Goal: Transaction & Acquisition: Purchase product/service

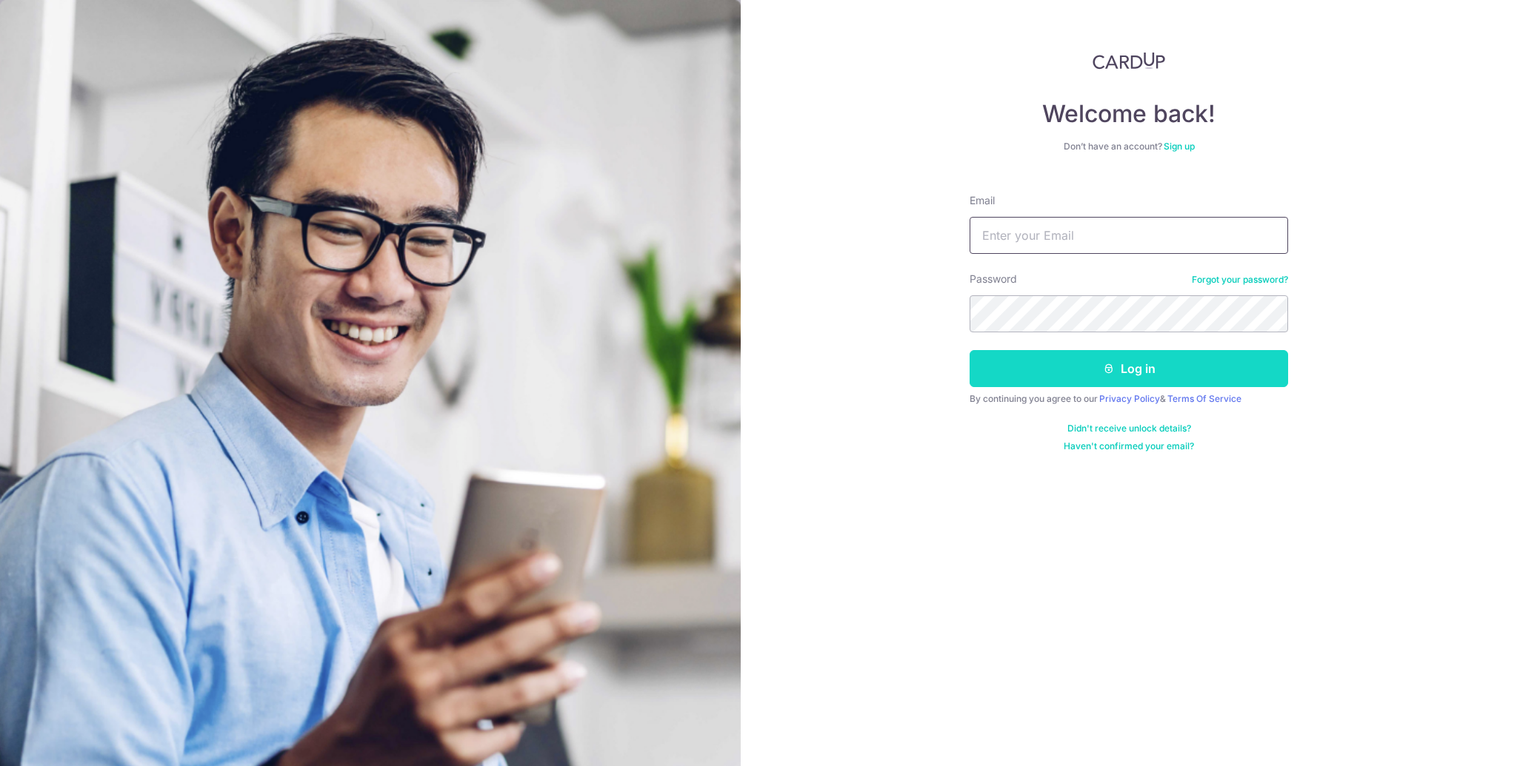
type input "mikeliyichuan@gmail.com"
click at [1148, 368] on button "Log in" at bounding box center [1128, 368] width 318 height 37
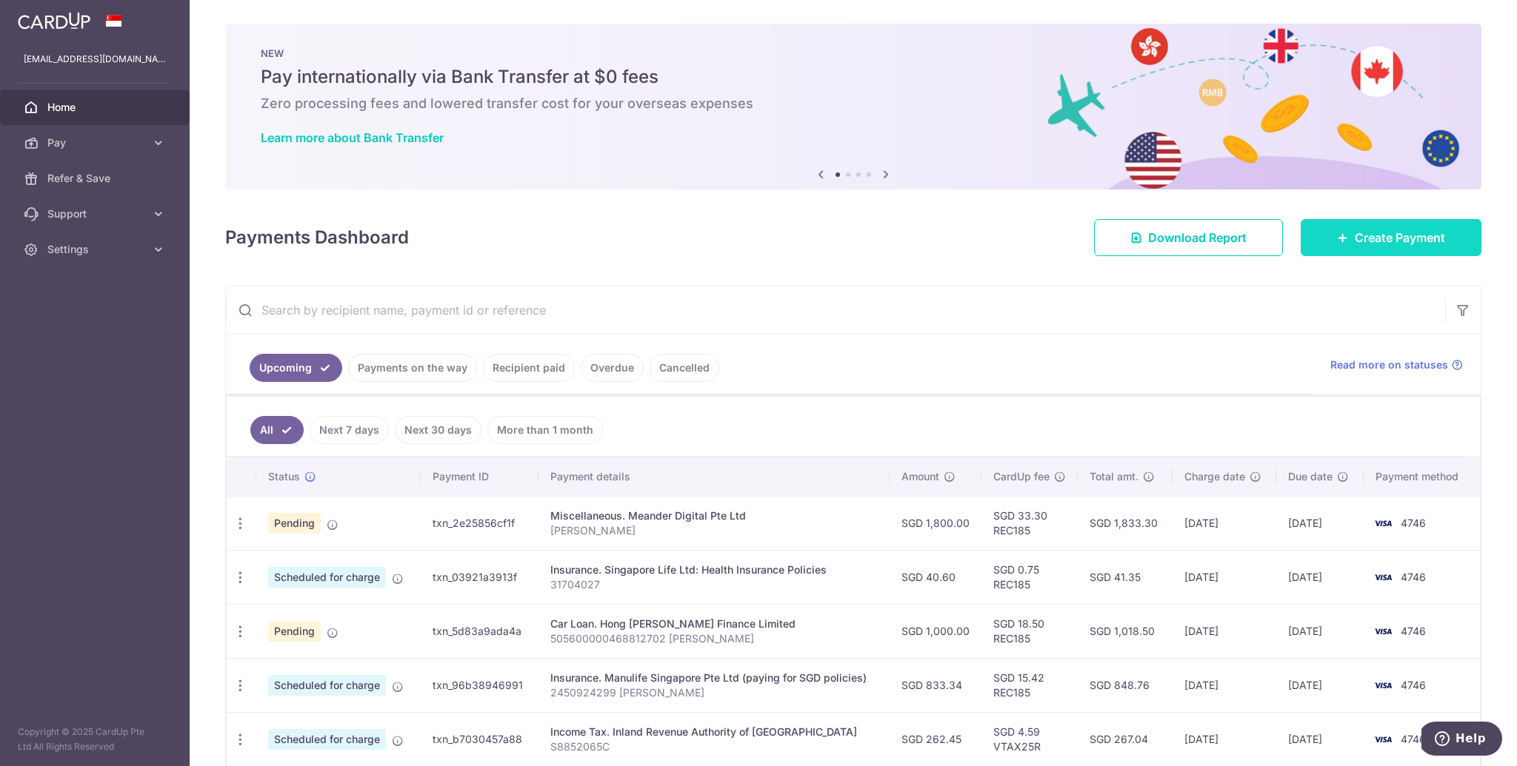
click at [1397, 247] on link "Create Payment" at bounding box center [1390, 237] width 181 height 37
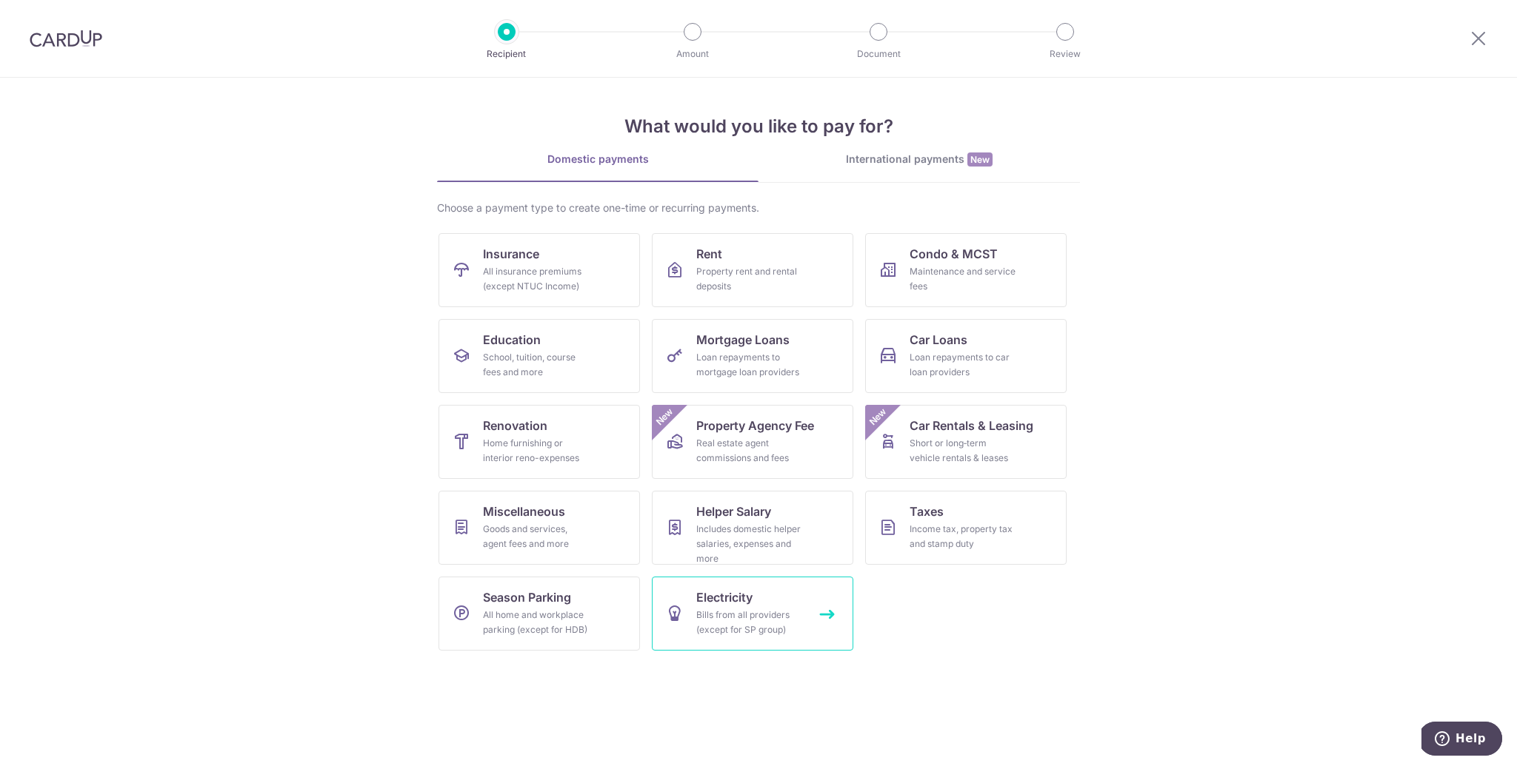
click at [755, 628] on div "Bills from all providers (except for SP group)" at bounding box center [749, 623] width 107 height 30
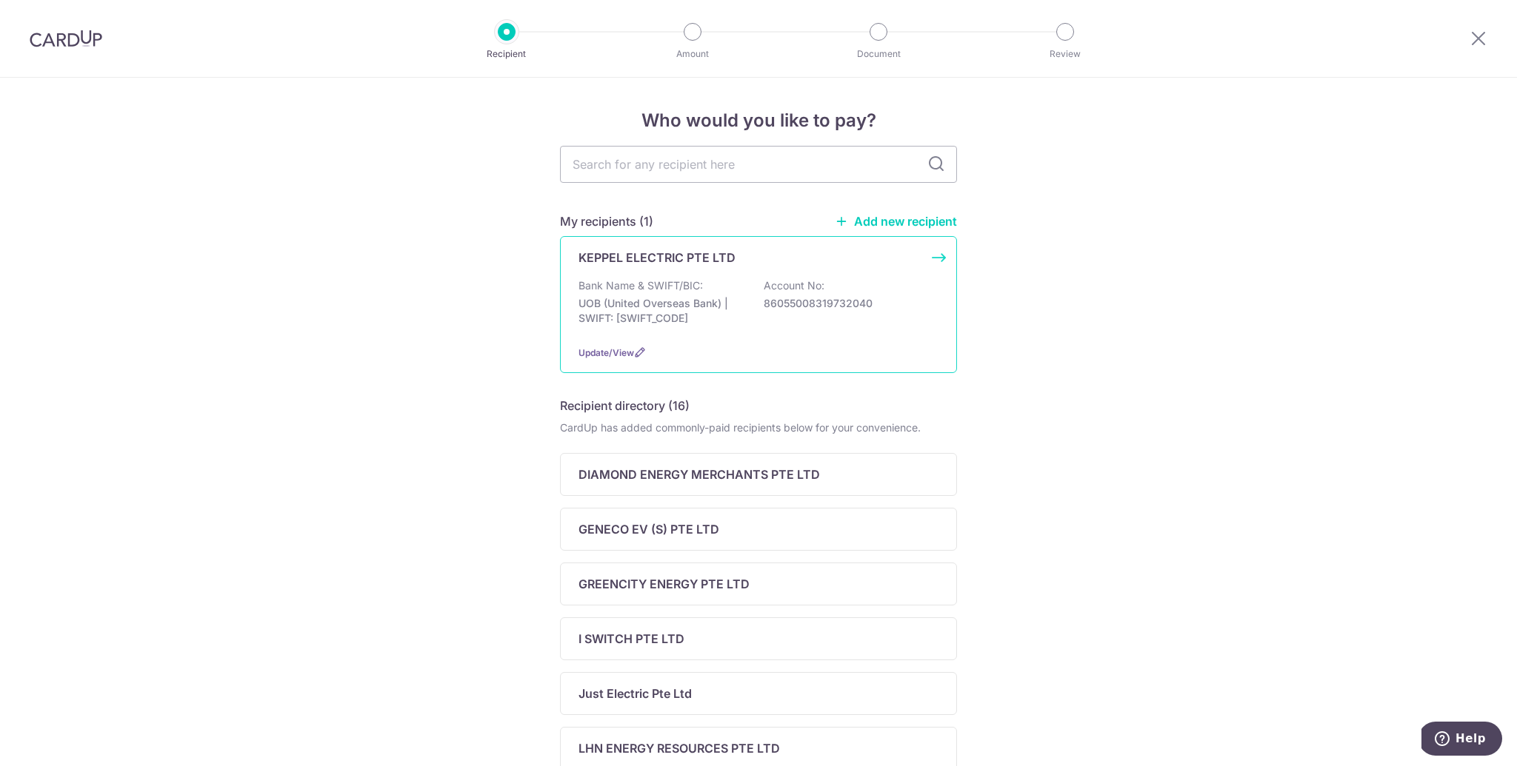
click at [656, 296] on p "UOB (United Overseas Bank) | SWIFT: UOVBSGSGXXX" at bounding box center [661, 311] width 166 height 30
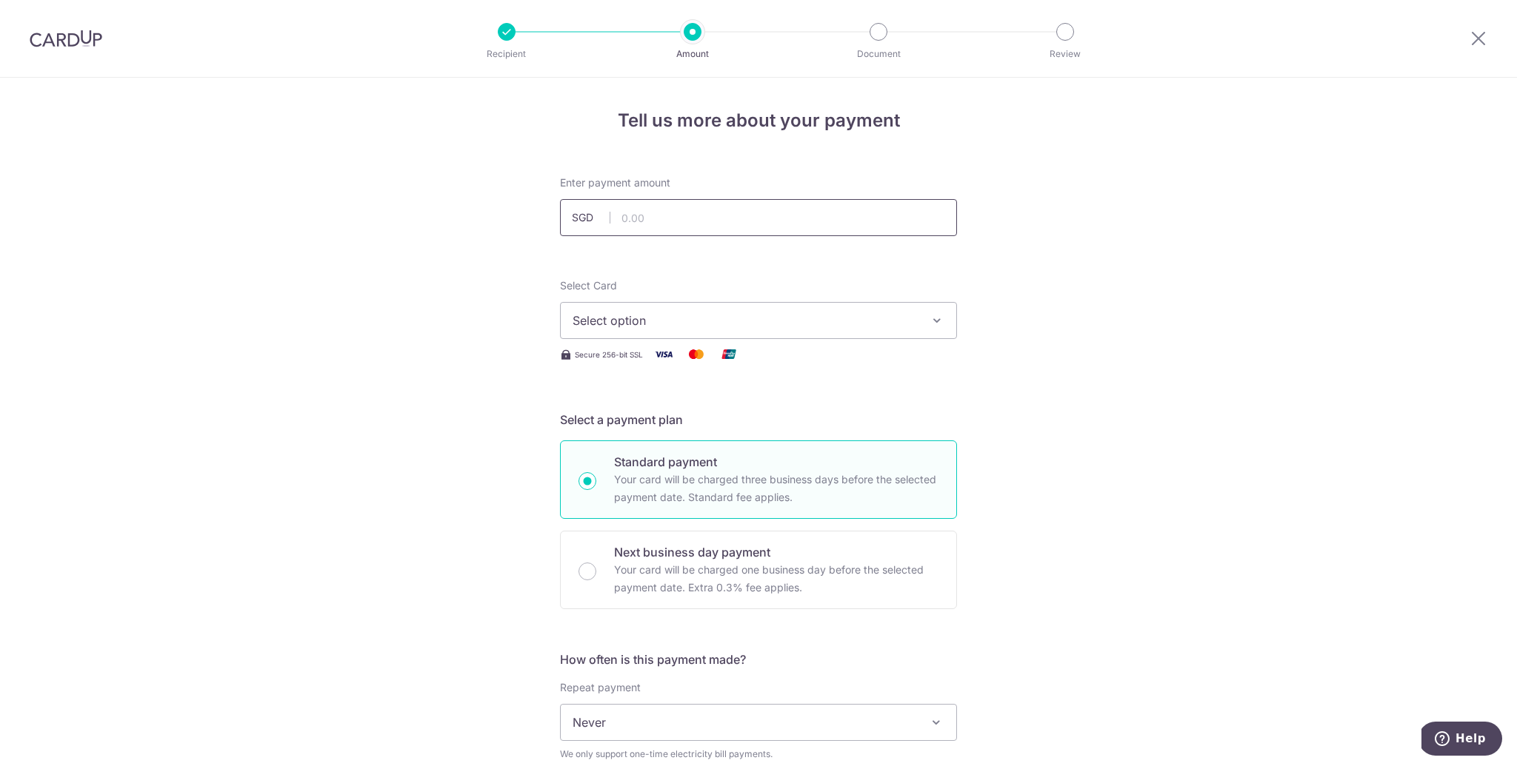
click at [666, 221] on input "text" at bounding box center [758, 217] width 397 height 37
type input "62.57"
click at [666, 221] on input "62.57" at bounding box center [758, 217] width 397 height 37
click at [657, 324] on span "Select option" at bounding box center [744, 321] width 345 height 18
click at [663, 424] on span "**** 4746" at bounding box center [636, 427] width 56 height 18
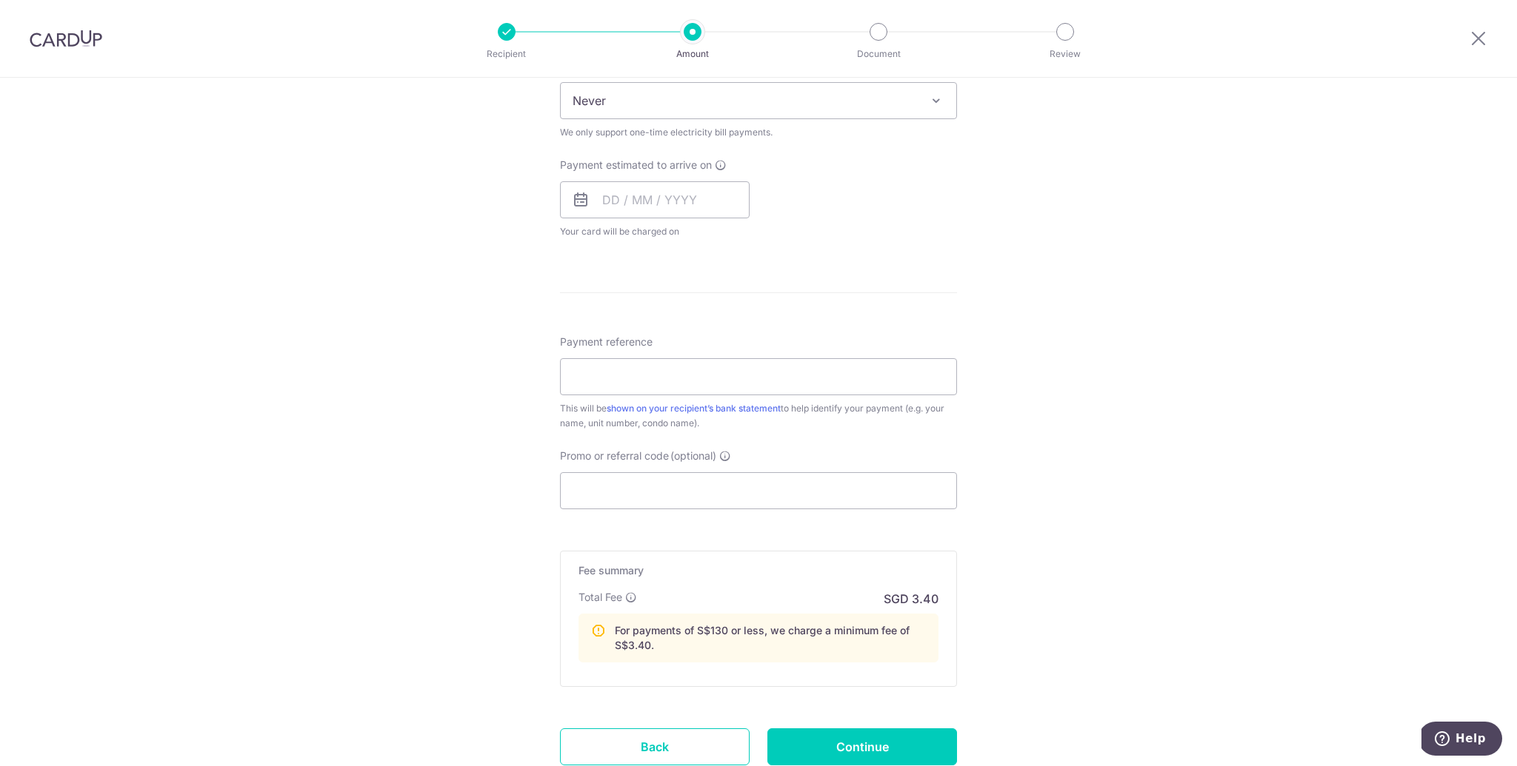
scroll to position [624, 0]
click at [693, 368] on input "Payment reference" at bounding box center [758, 375] width 397 height 37
paste input "8319732040"
type input "8319732040"
click at [1192, 408] on div "Tell us more about your payment Enter payment amount SGD 62.57 62.57 Select Car…" at bounding box center [758, 164] width 1517 height 1421
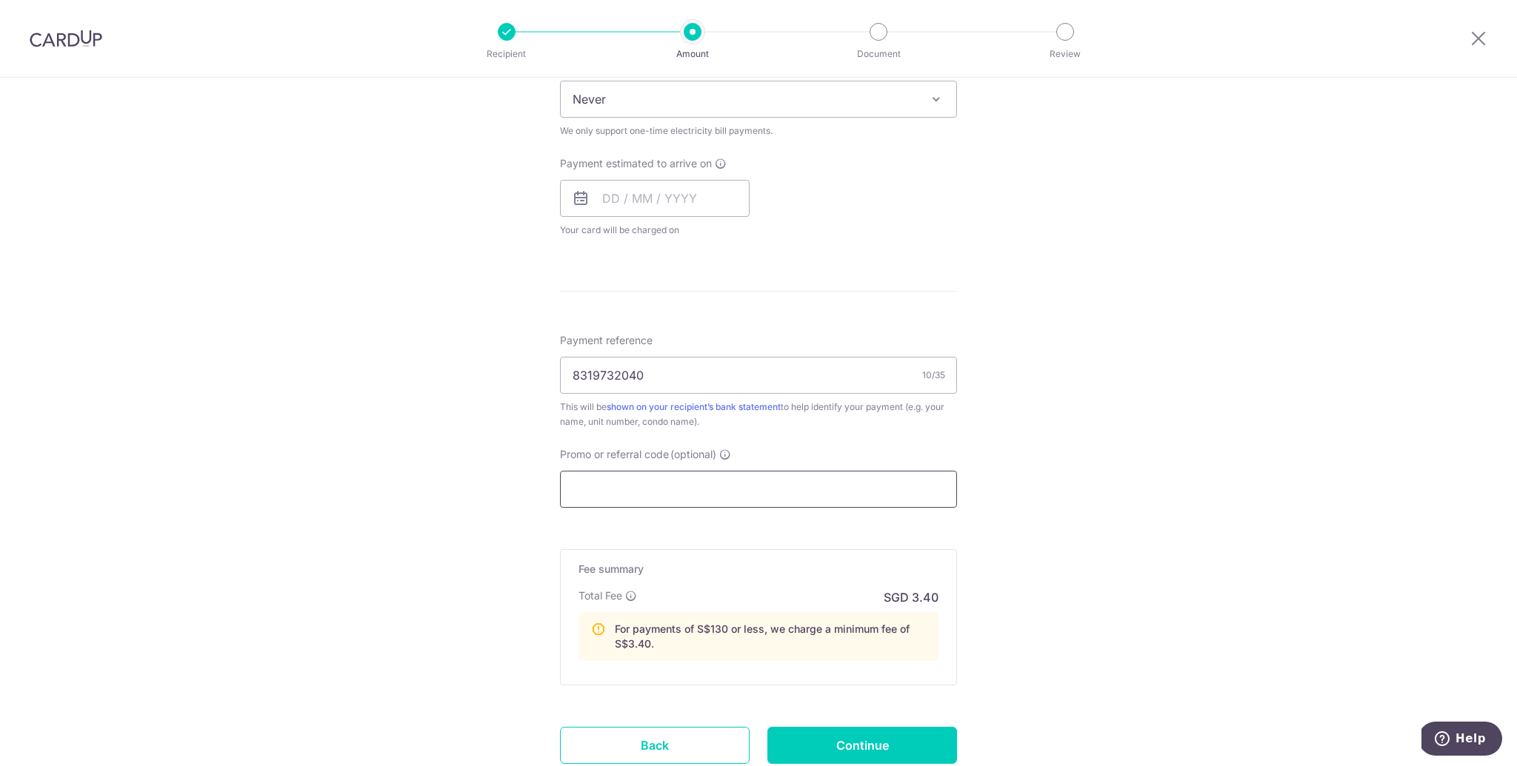
click at [692, 484] on input "Promo or referral code (optional)" at bounding box center [758, 489] width 397 height 37
paste input "OFF225"
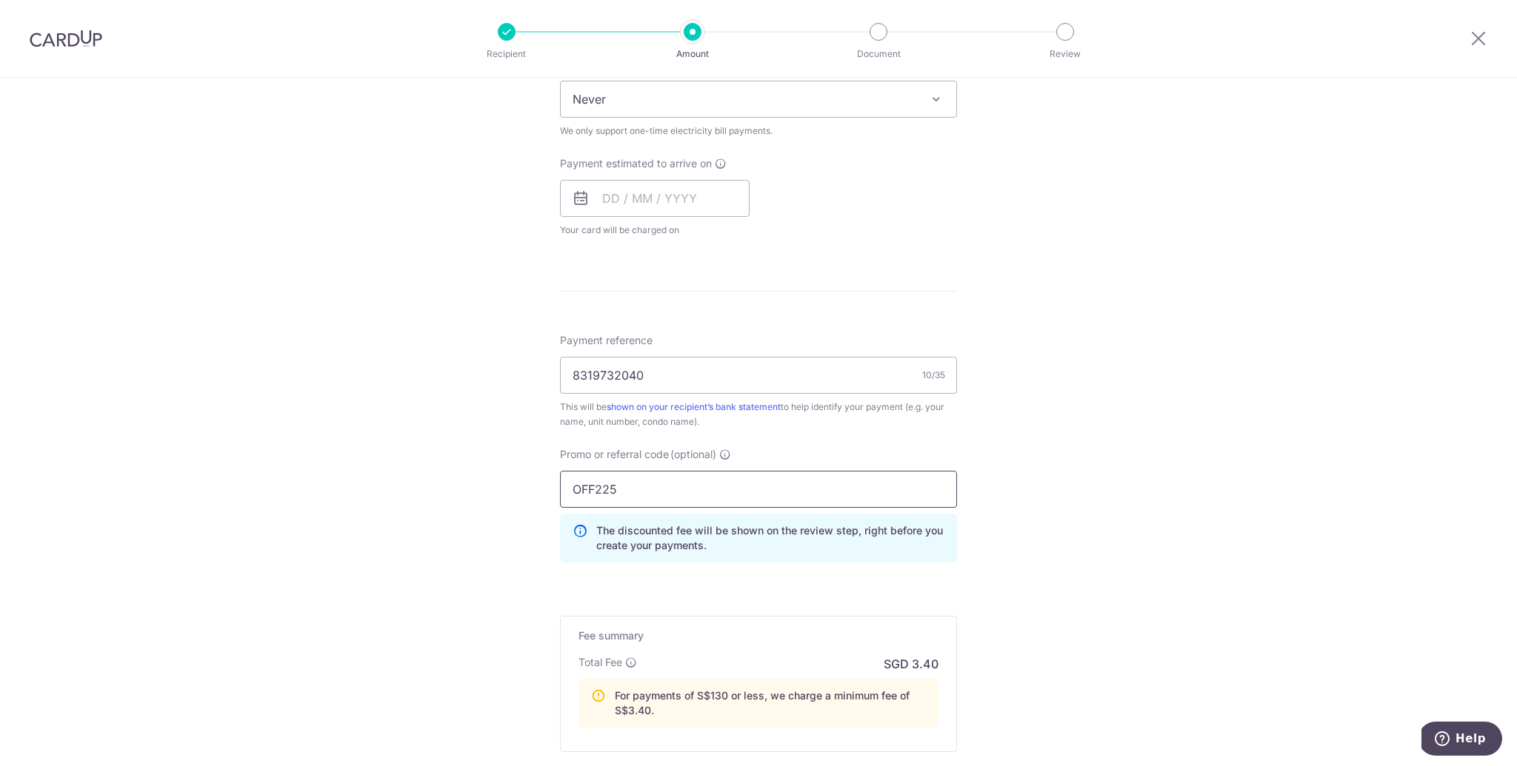
type input "OFF225"
click at [1096, 602] on div "Tell us more about your payment Enter payment amount SGD 62.57 62.57 Select Car…" at bounding box center [758, 198] width 1517 height 1488
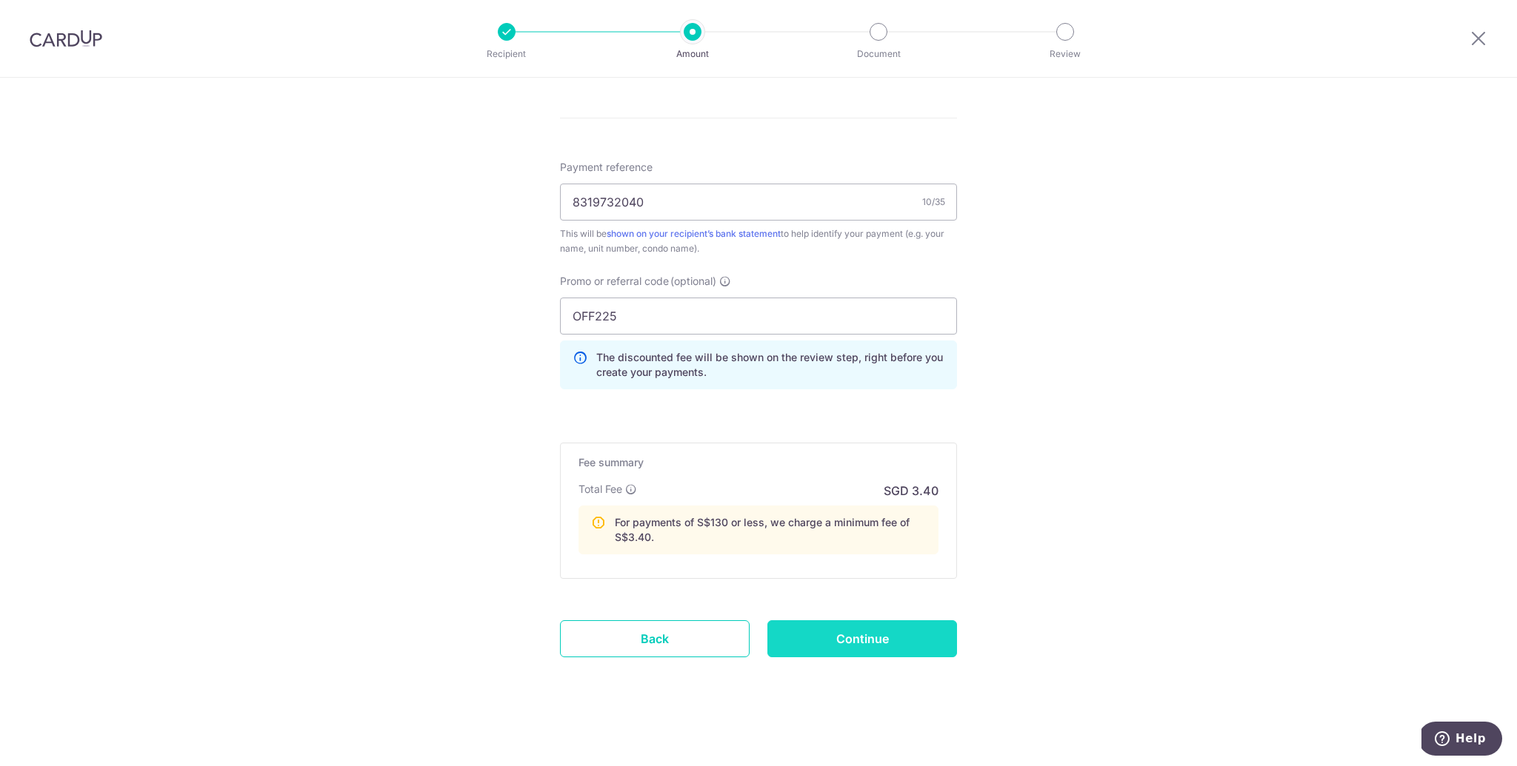
click at [863, 633] on input "Continue" at bounding box center [862, 639] width 190 height 37
type input "Create Schedule"
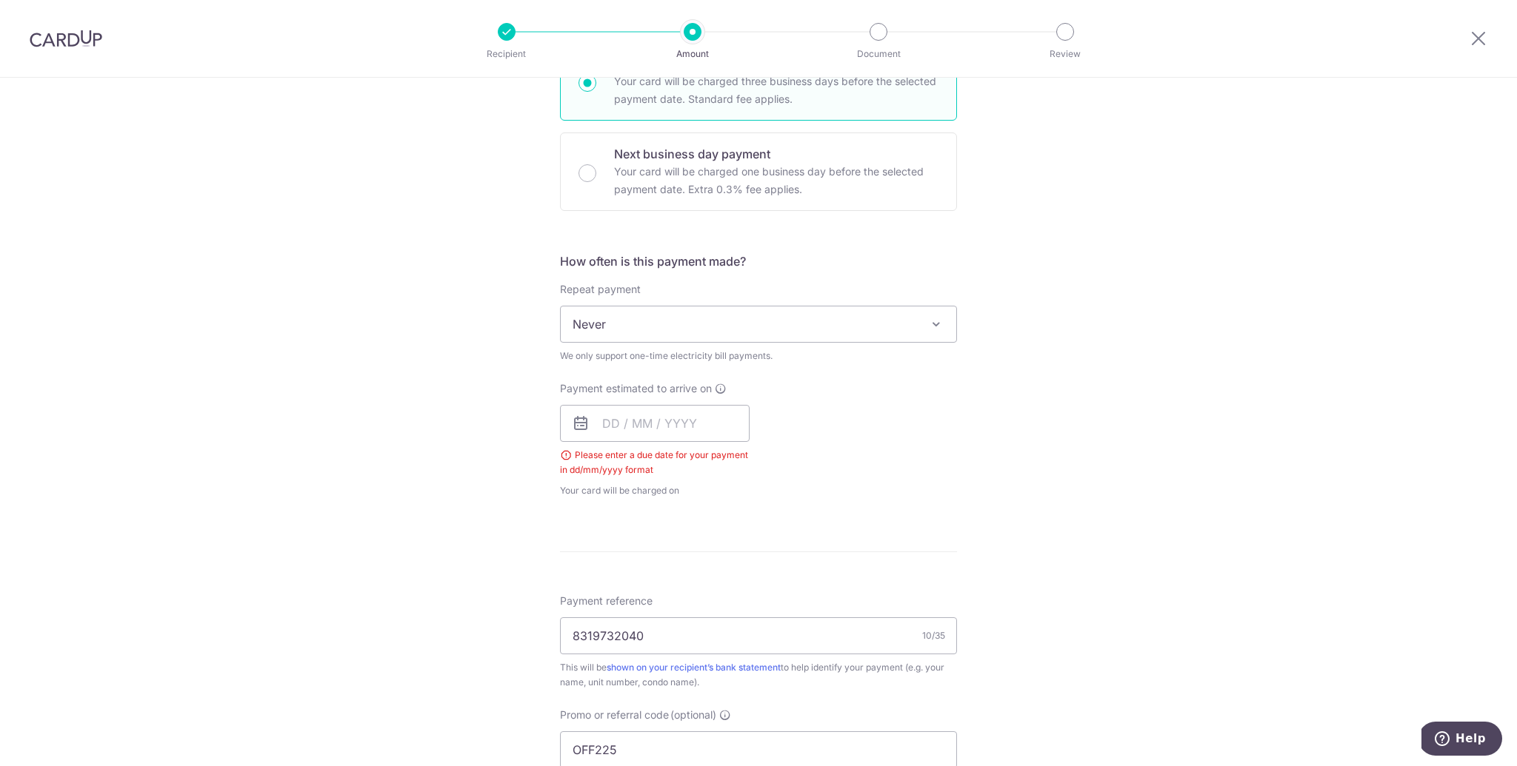
scroll to position [329, 0]
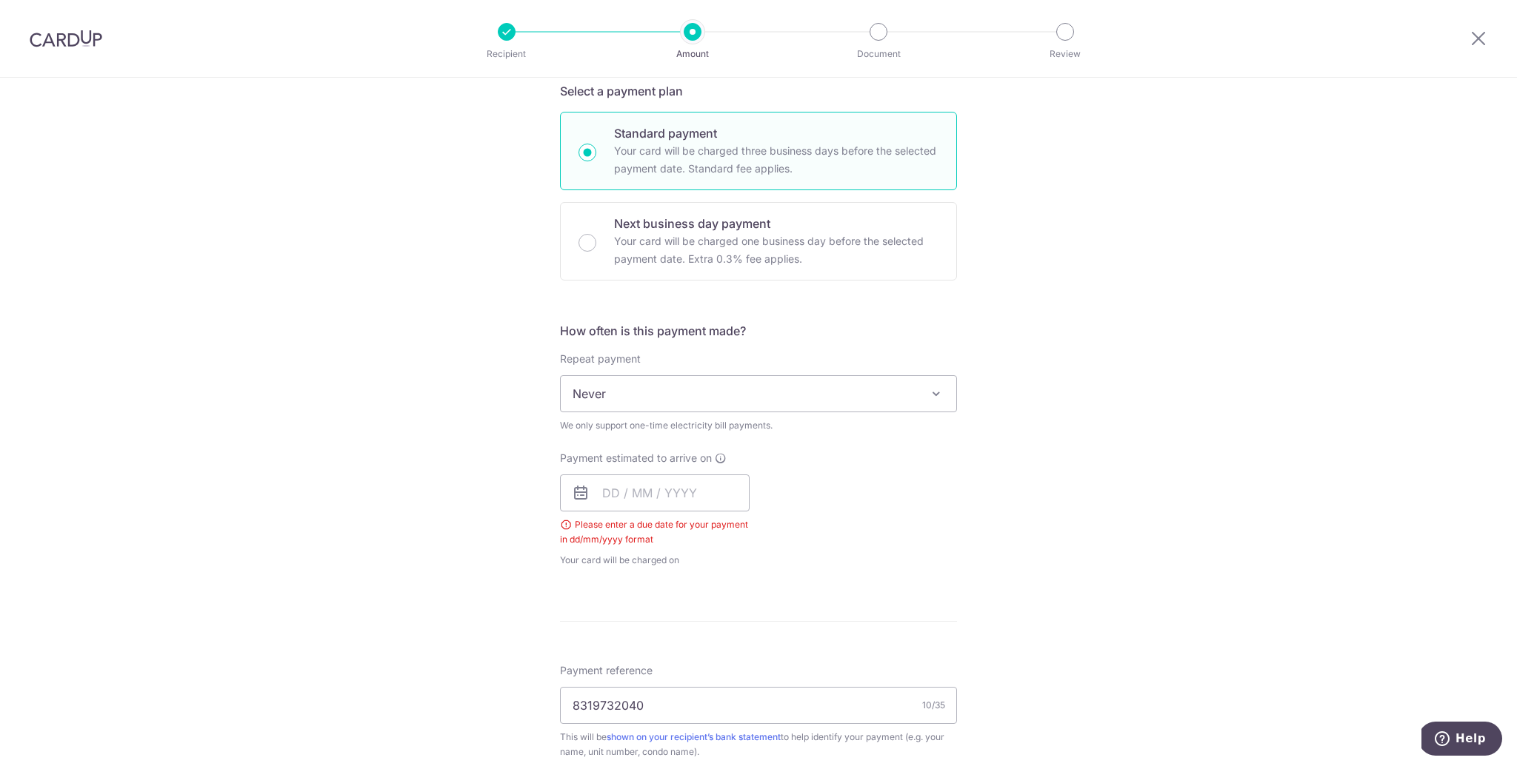
click at [679, 387] on span "Never" at bounding box center [758, 394] width 395 height 36
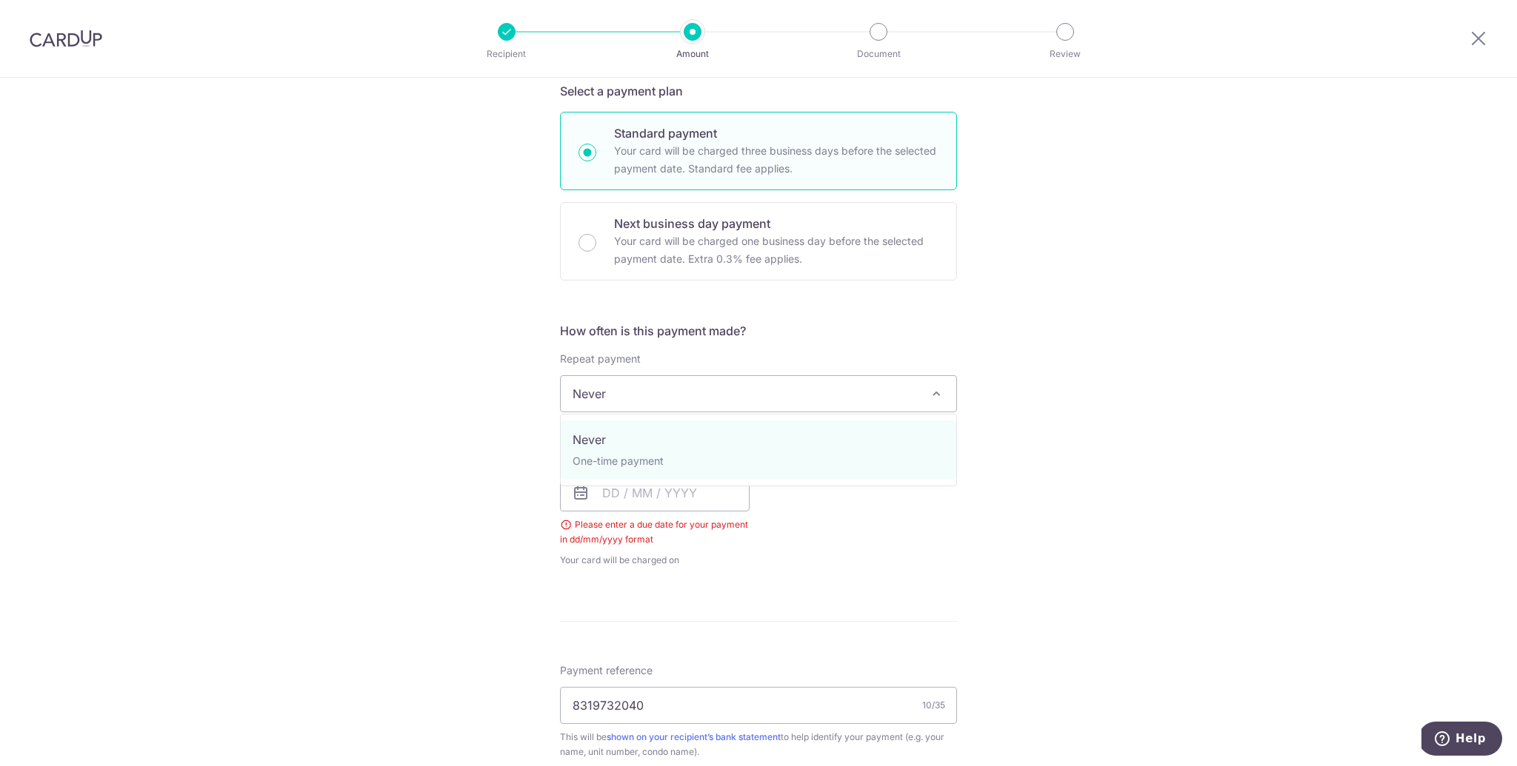
click at [751, 323] on h5 "How often is this payment made?" at bounding box center [758, 331] width 397 height 18
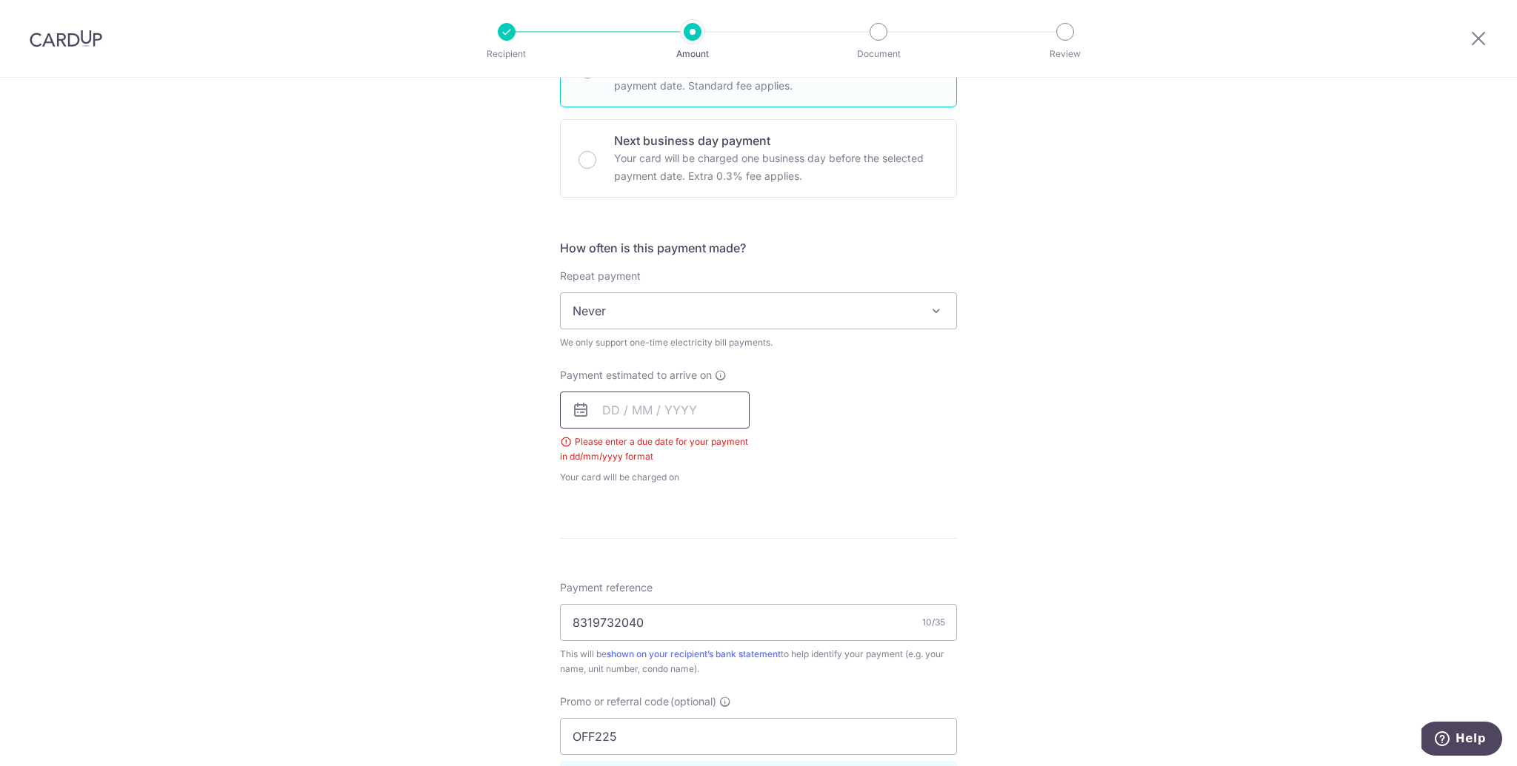
scroll to position [417, 0]
click at [642, 401] on input "text" at bounding box center [655, 405] width 190 height 37
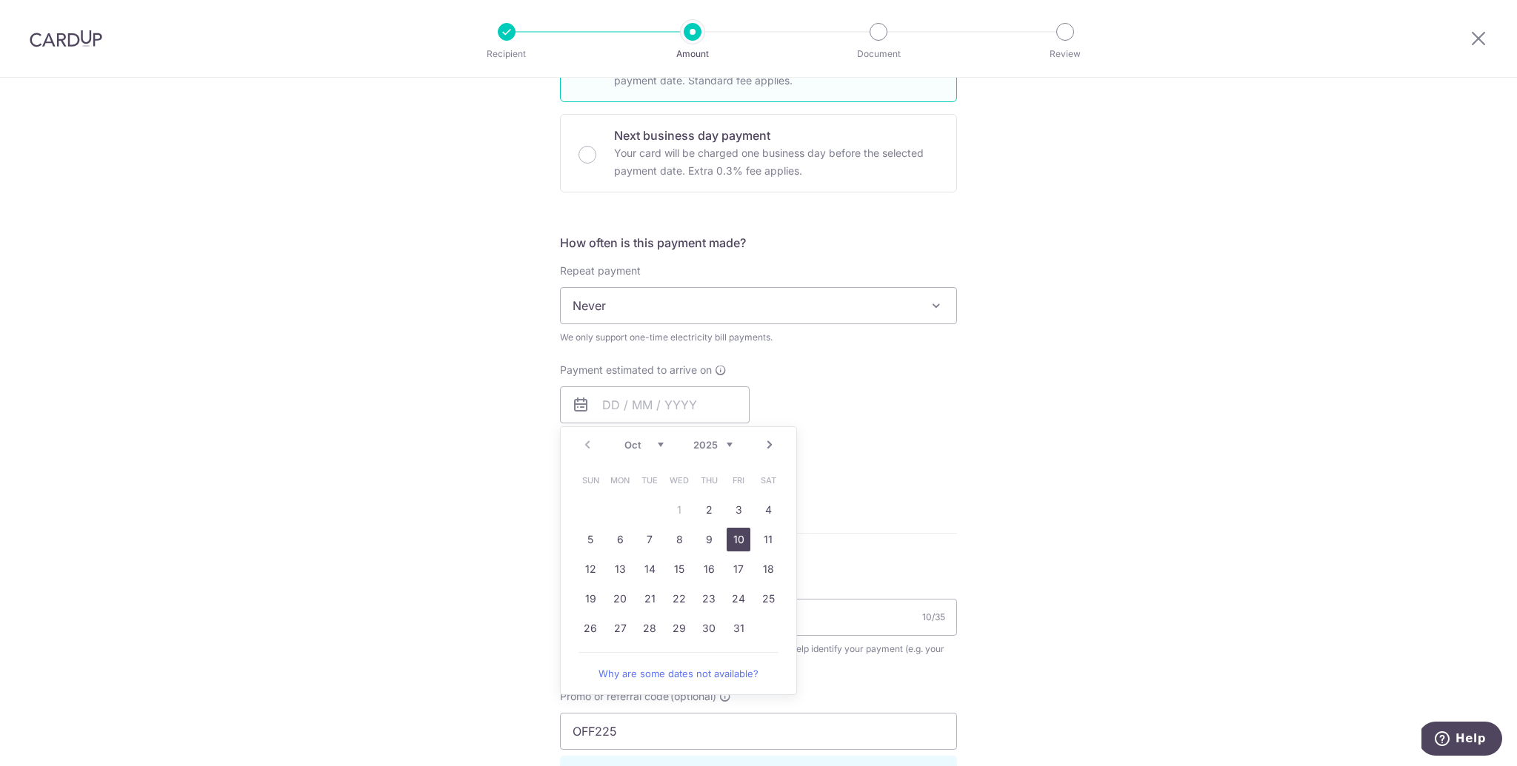
click at [745, 530] on link "10" at bounding box center [738, 540] width 24 height 24
type input "10/10/2025"
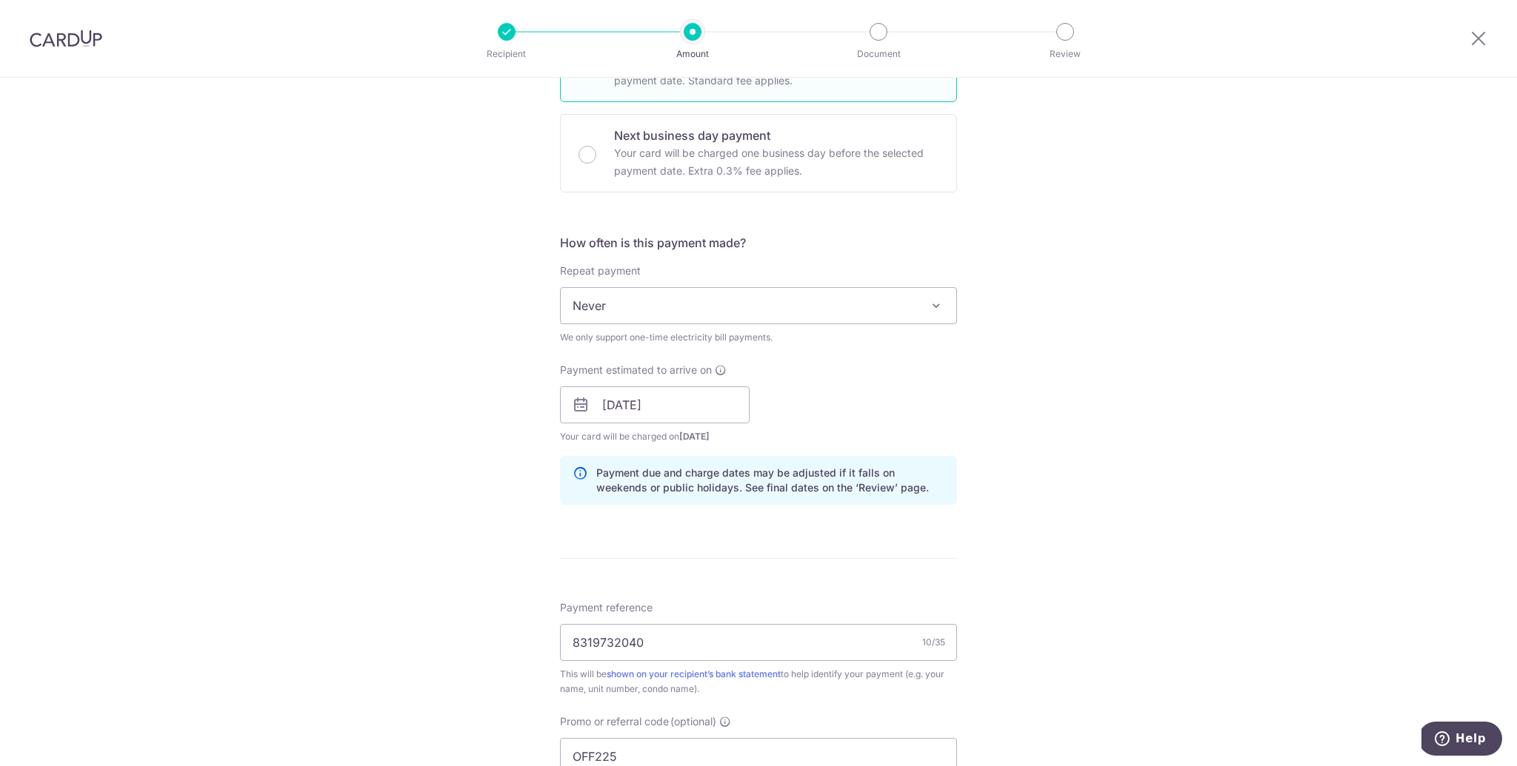
click at [1061, 467] on div "Tell us more about your payment Enter payment amount SGD 62.57 62.57 Select Car…" at bounding box center [758, 435] width 1517 height 1548
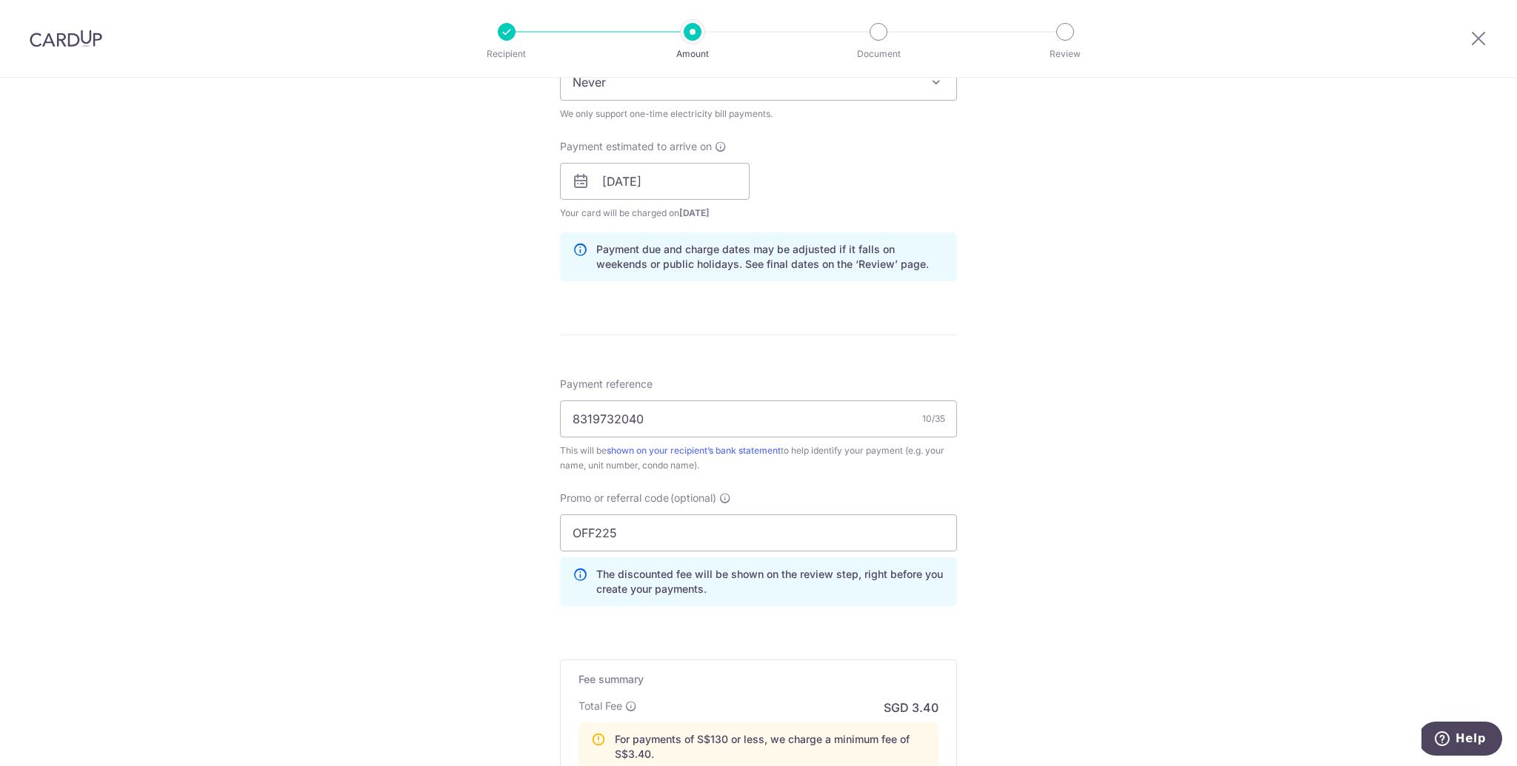
scroll to position [886, 0]
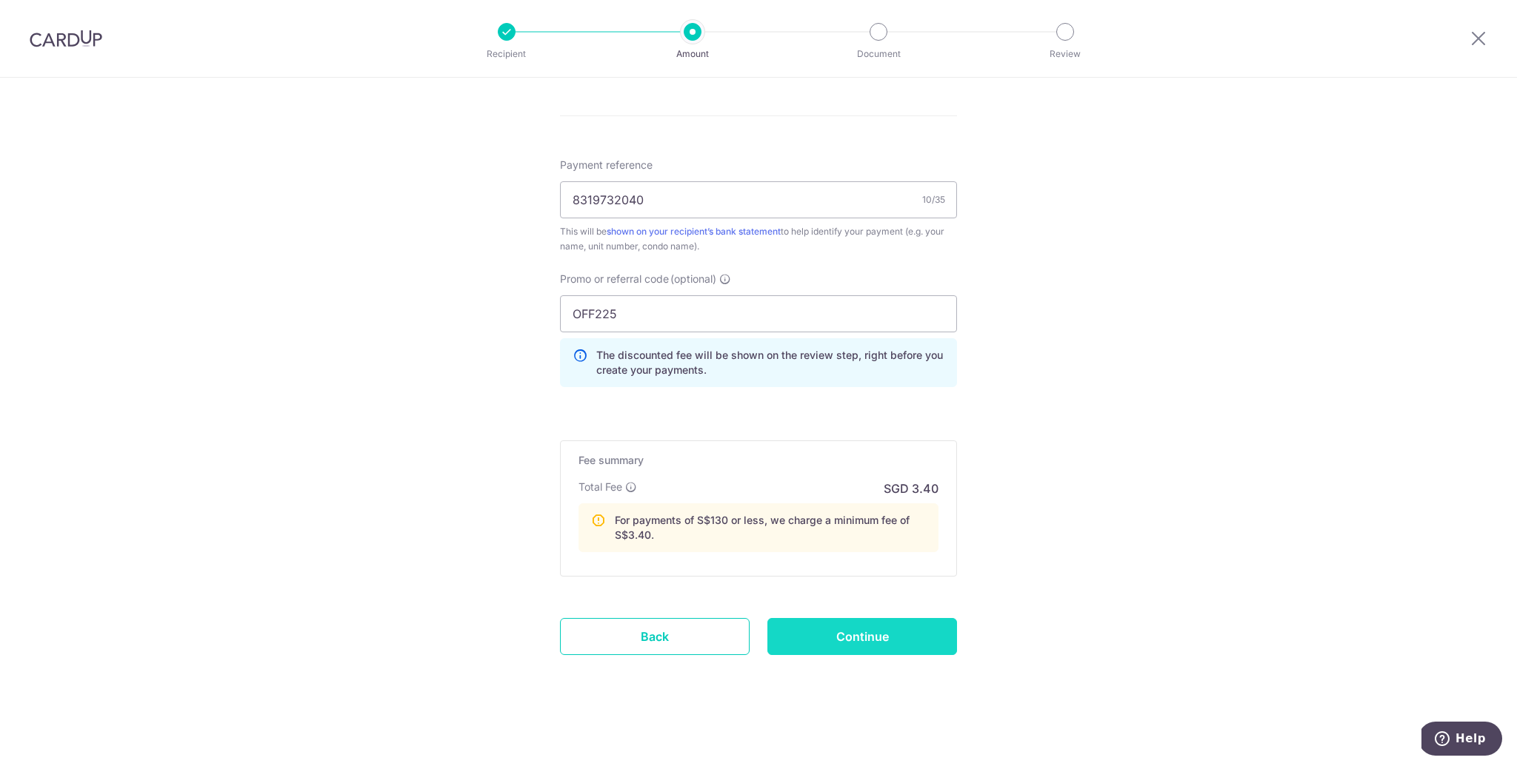
click at [881, 638] on input "Continue" at bounding box center [862, 636] width 190 height 37
type input "Create Schedule"
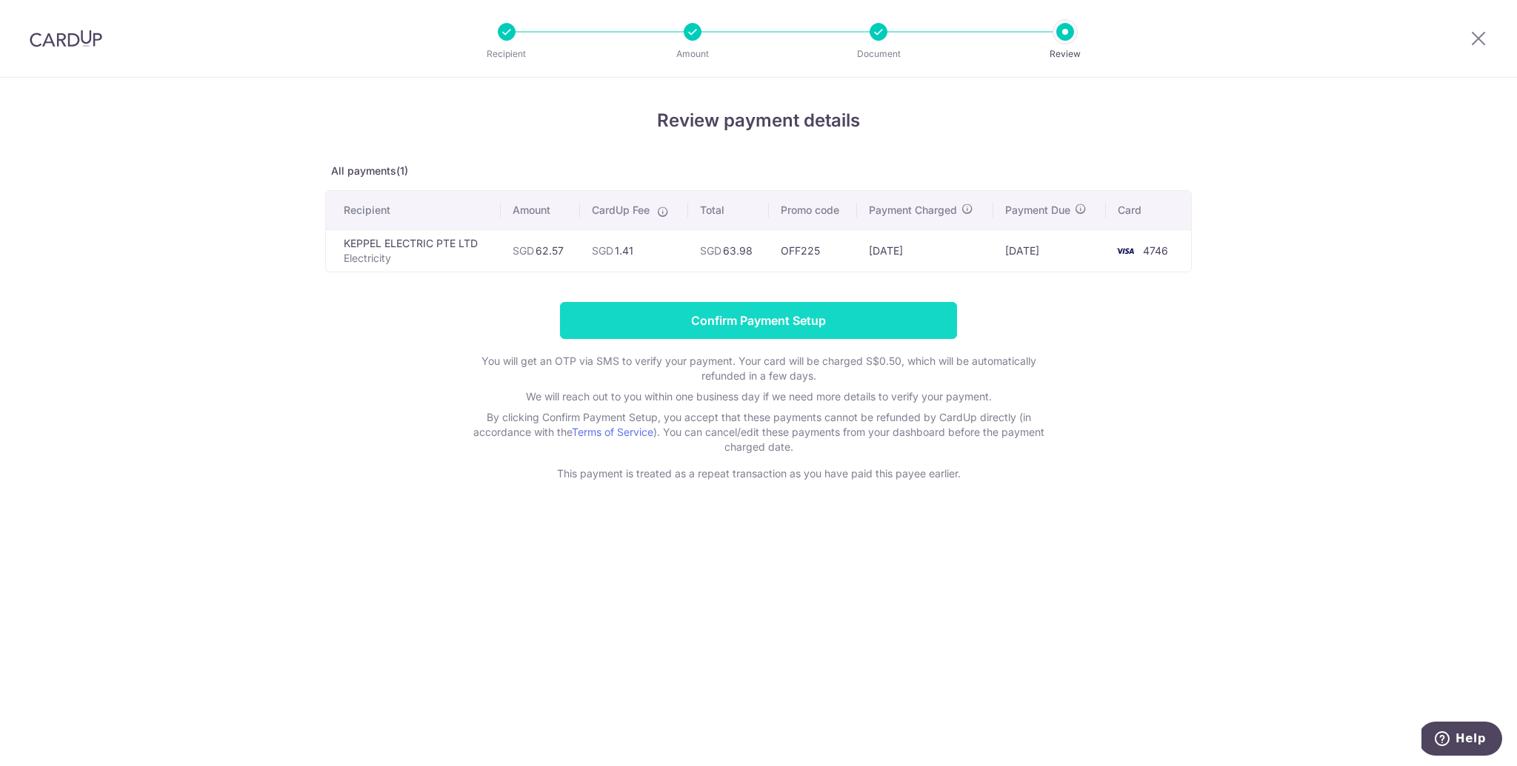
click at [823, 327] on input "Confirm Payment Setup" at bounding box center [758, 320] width 397 height 37
